Goal: Find specific page/section: Find specific page/section

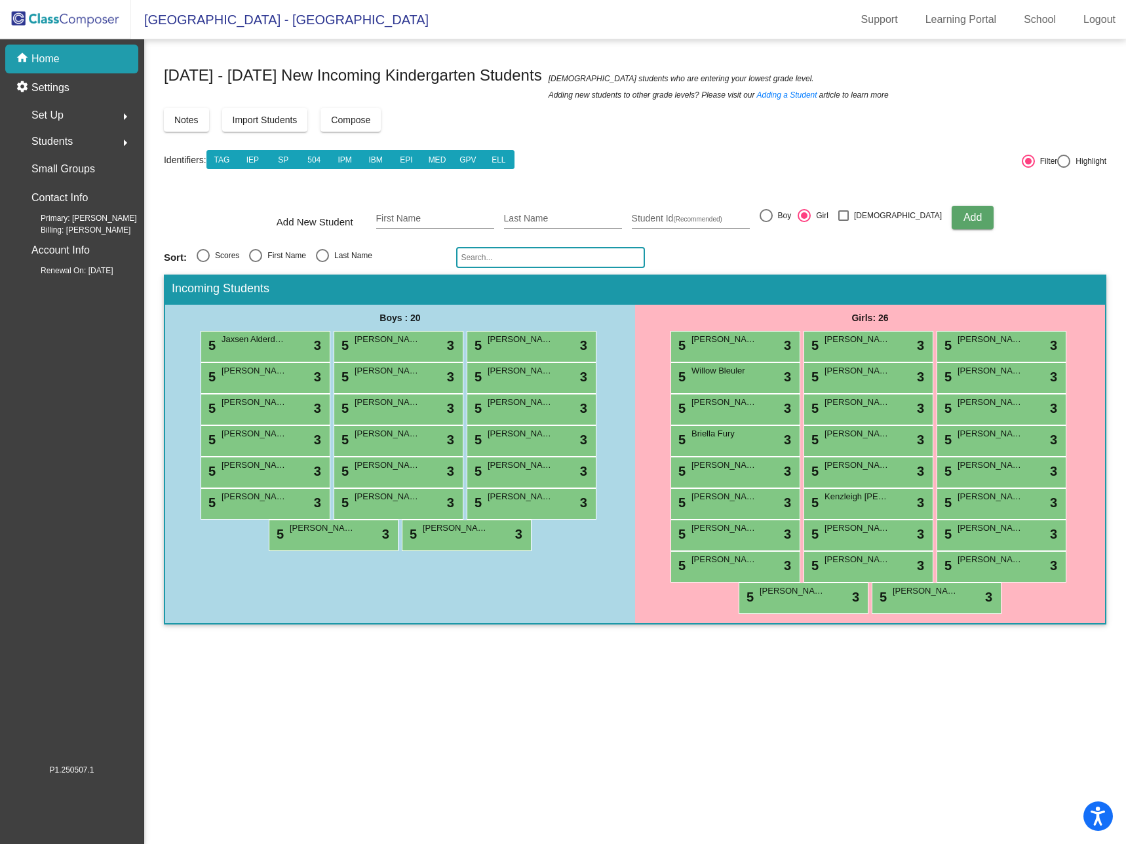
click at [71, 16] on img at bounding box center [65, 19] width 131 height 39
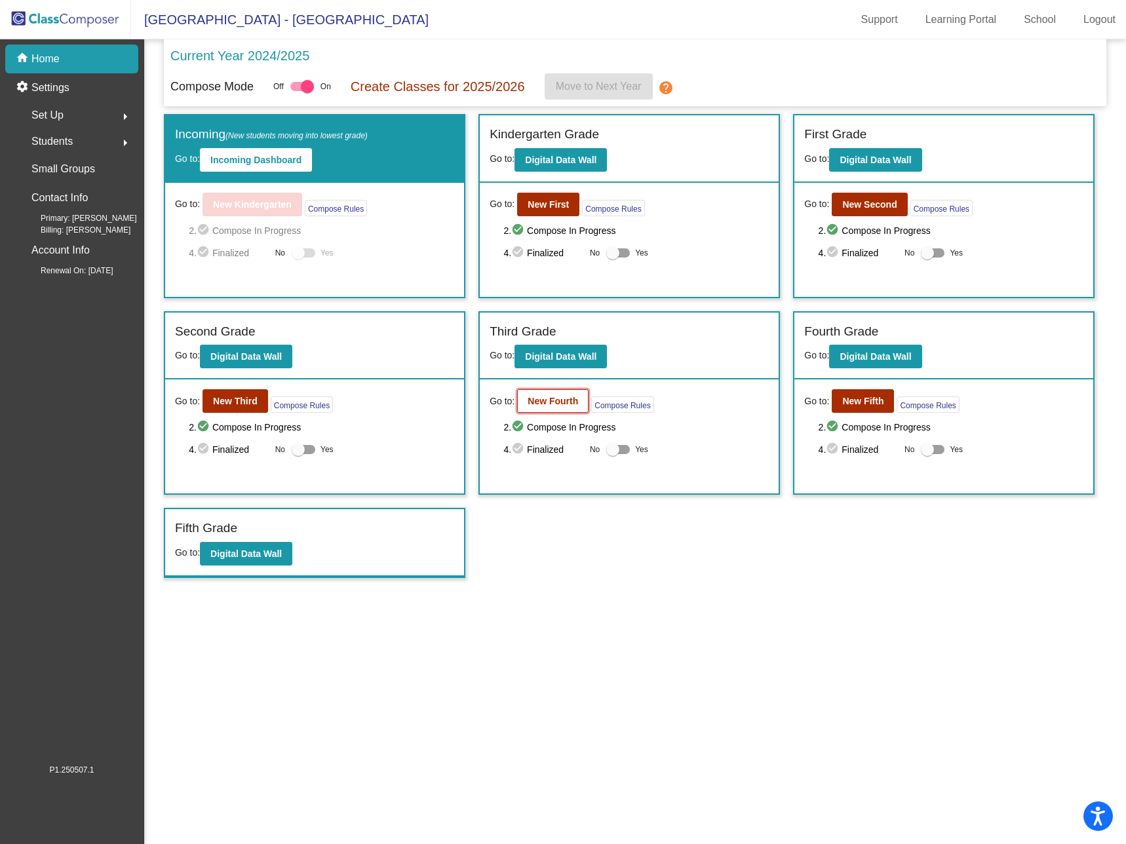
click at [560, 401] on b "New Fourth" at bounding box center [553, 401] width 50 height 10
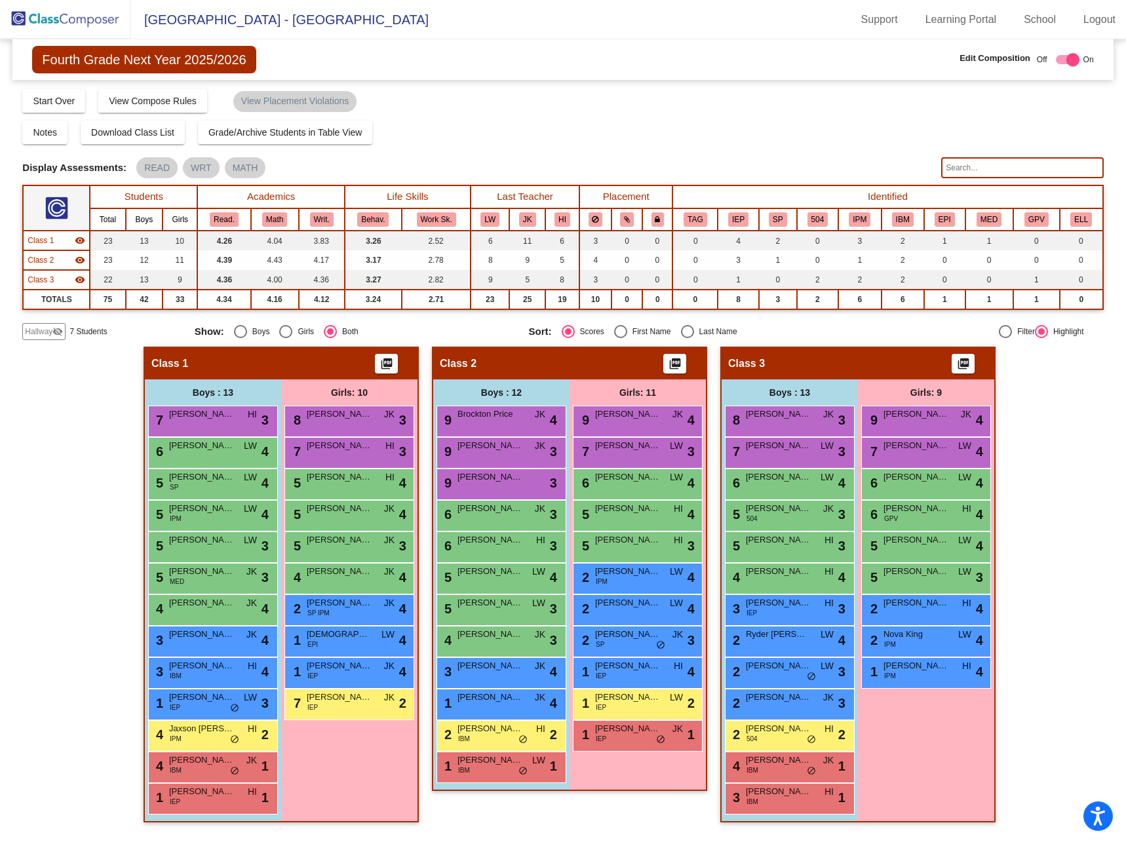
click at [977, 165] on input "text" at bounding box center [1022, 167] width 162 height 21
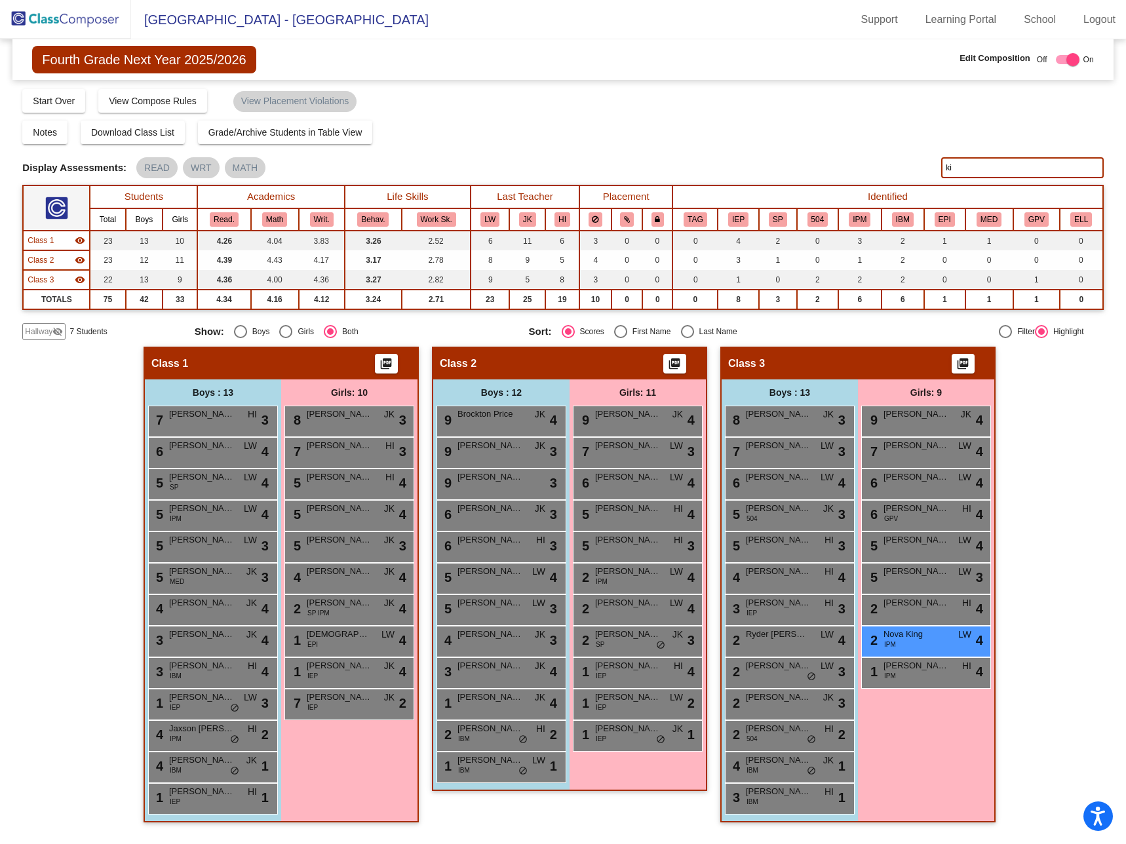
type input "k"
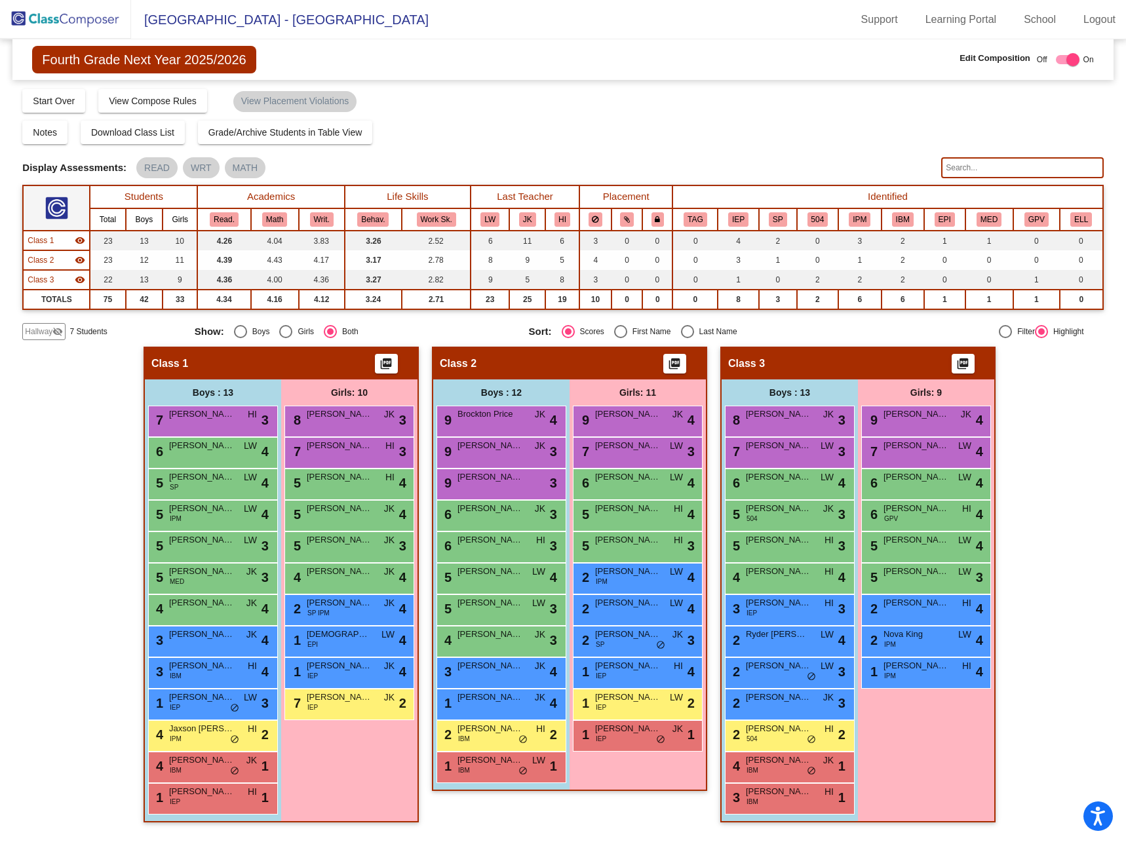
click at [718, 119] on div "Display Scores for Years: [DATE] - [DATE] [DATE] - [DATE] Grade/Archive Student…" at bounding box center [562, 214] width 1081 height 252
click at [114, 16] on img at bounding box center [65, 19] width 131 height 39
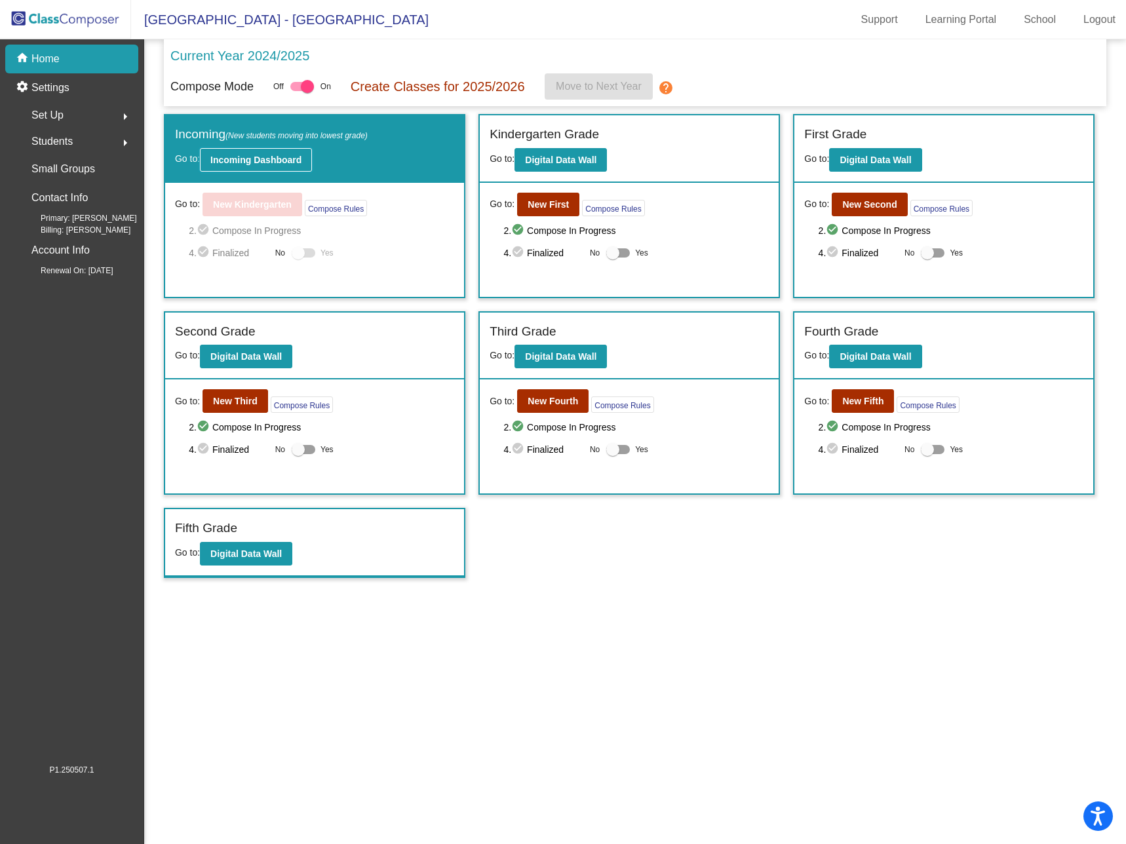
click at [279, 152] on button "Incoming Dashboard" at bounding box center [256, 160] width 112 height 24
